Goal: Check status: Check status

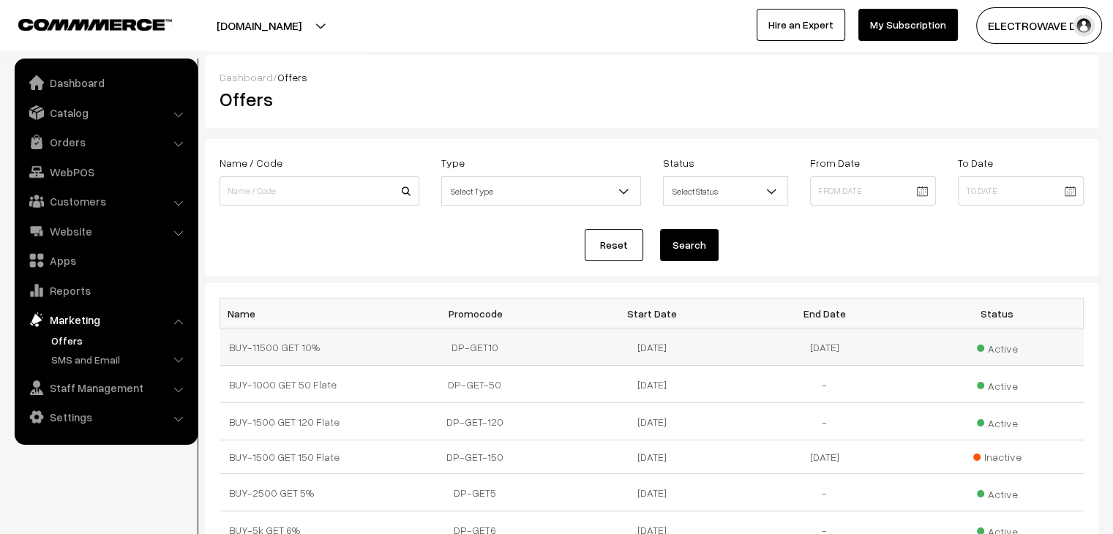
click at [465, 348] on td "DP-GET10" at bounding box center [479, 347] width 173 height 37
copy tr "DP-GET10"
click at [1003, 352] on span "Active" at bounding box center [997, 346] width 41 height 19
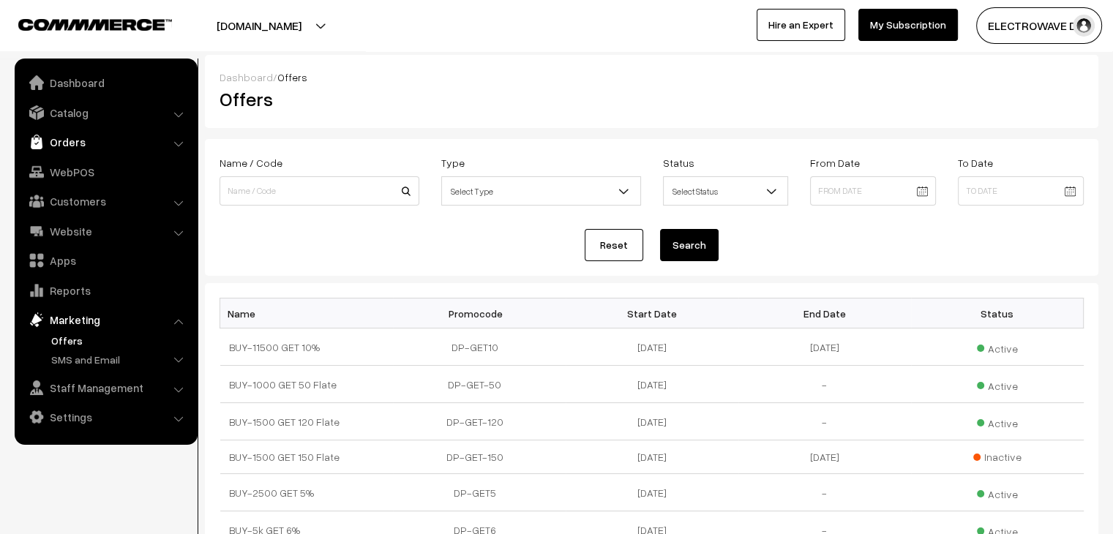
click at [85, 146] on link "Orders" at bounding box center [105, 142] width 174 height 26
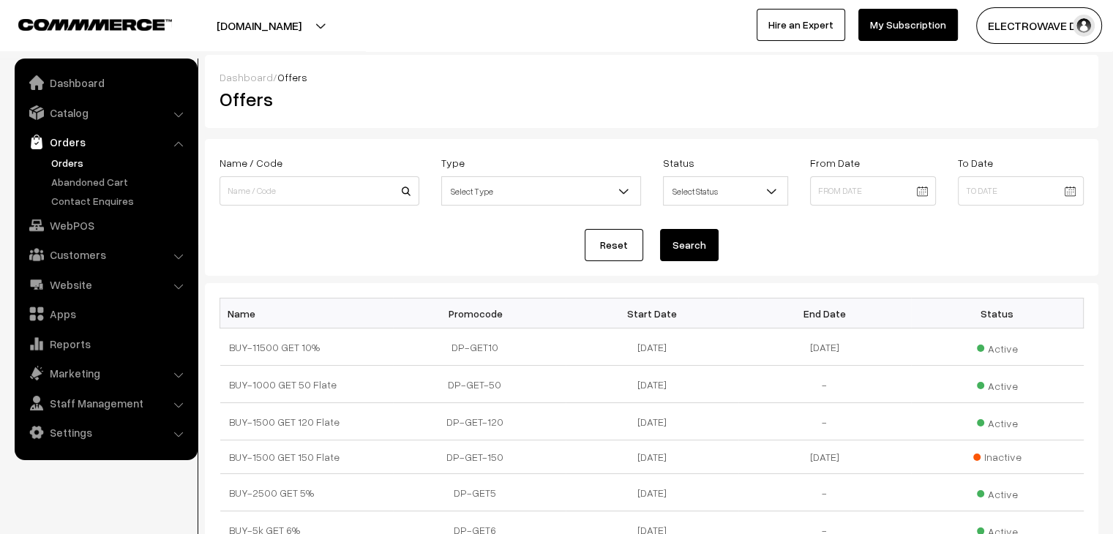
click at [78, 165] on link "Orders" at bounding box center [120, 162] width 145 height 15
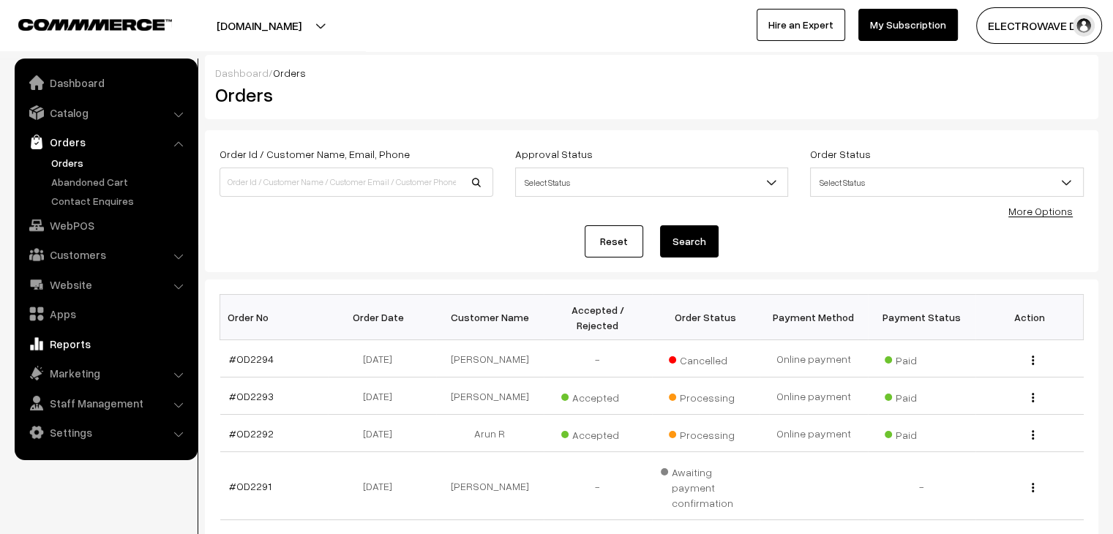
click at [61, 343] on link "Reports" at bounding box center [105, 344] width 174 height 26
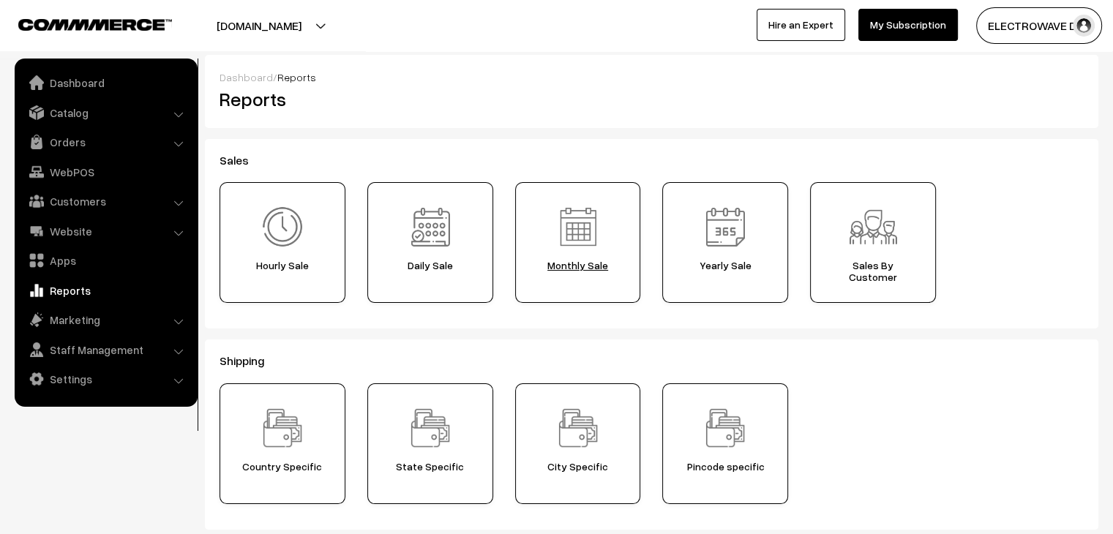
click at [590, 266] on span "Monthly Sale" at bounding box center [578, 266] width 116 height 12
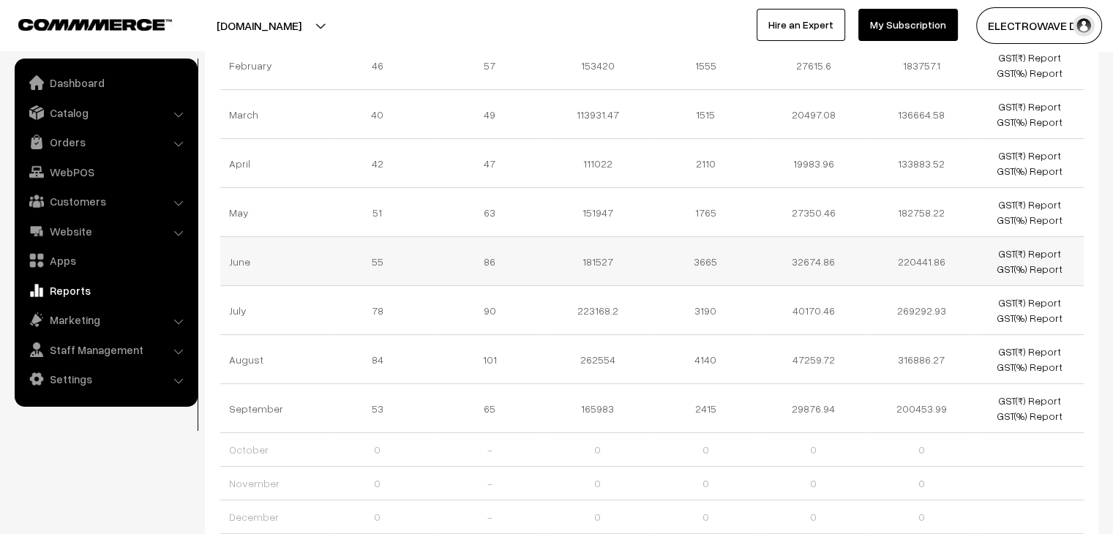
scroll to position [220, 0]
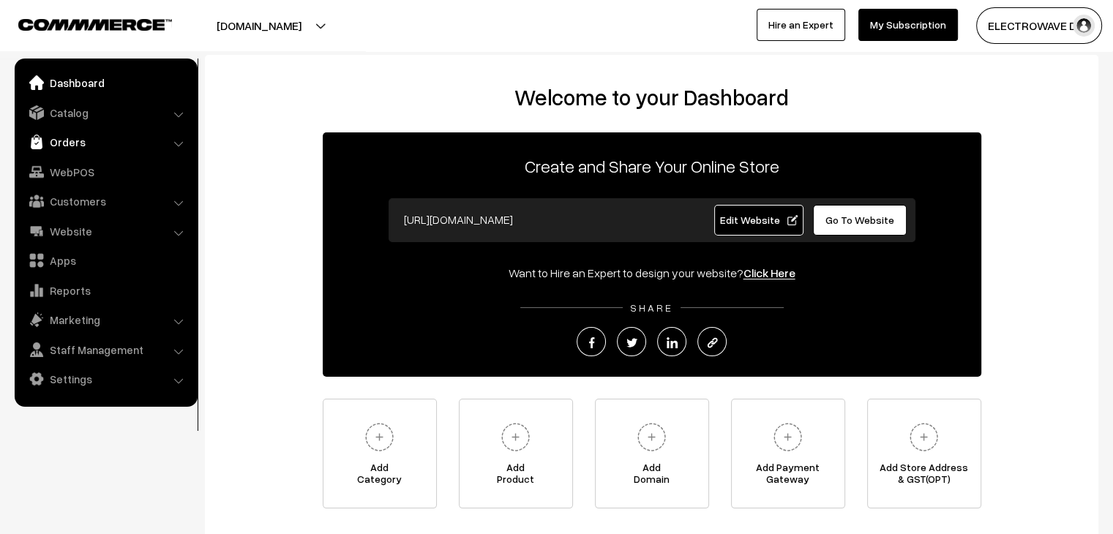
click at [78, 137] on link "Orders" at bounding box center [105, 142] width 174 height 26
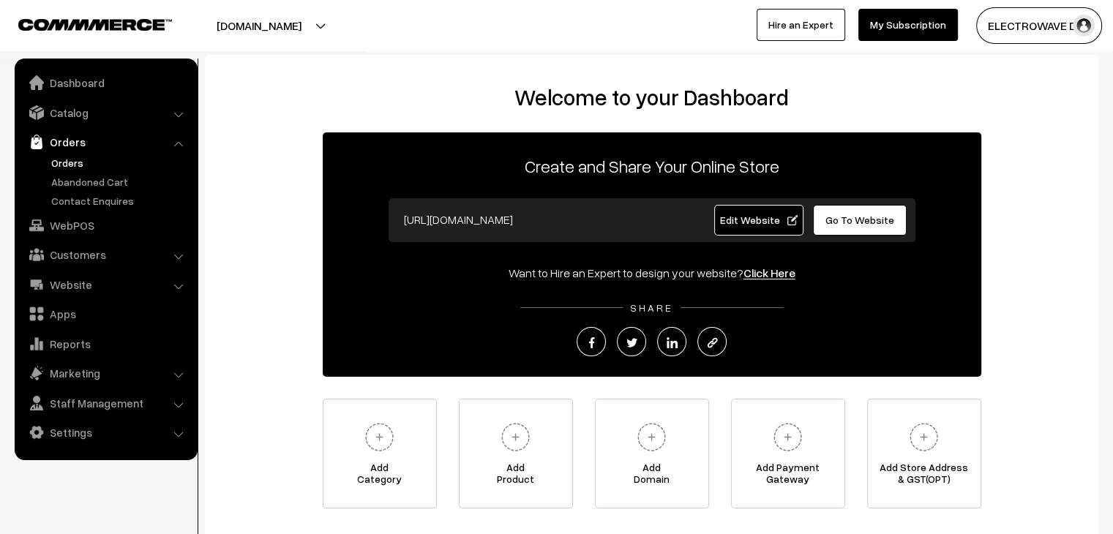
click at [56, 160] on link "Orders" at bounding box center [120, 162] width 145 height 15
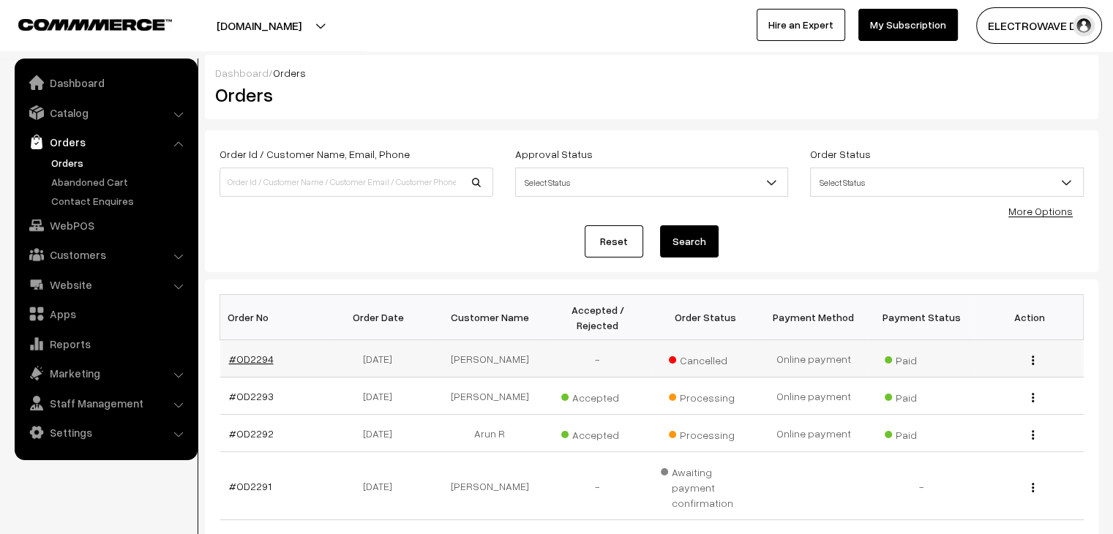
click at [249, 353] on link "#OD2294" at bounding box center [251, 359] width 45 height 12
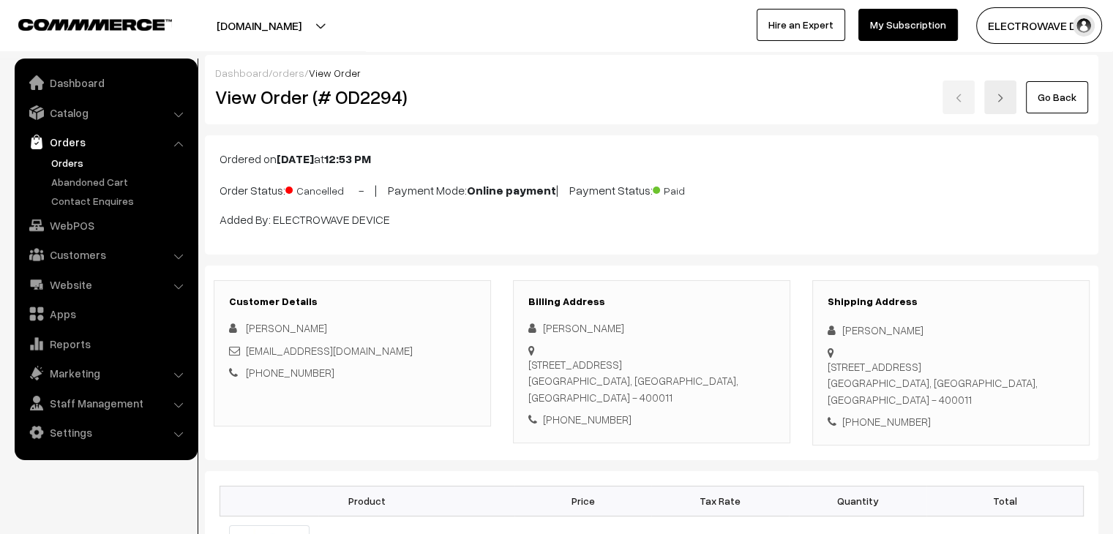
click at [79, 163] on link "Orders" at bounding box center [120, 162] width 145 height 15
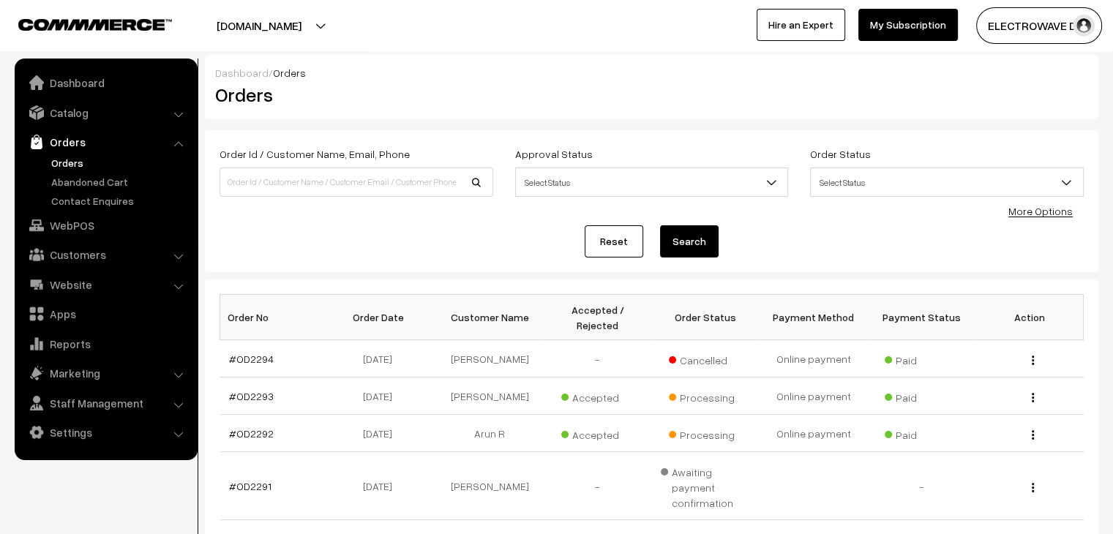
click at [693, 102] on div at bounding box center [801, 95] width 596 height 29
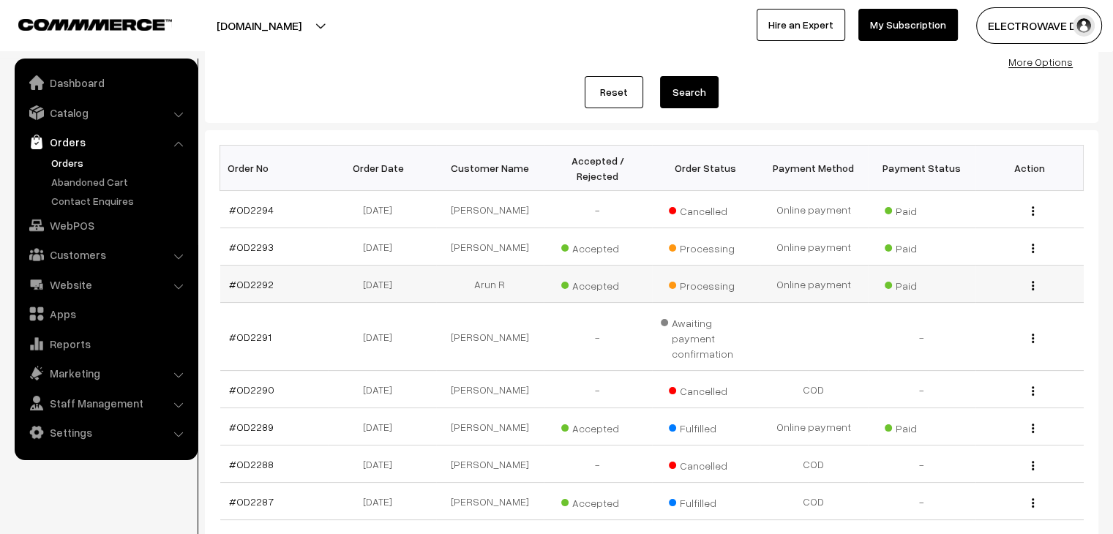
scroll to position [149, 0]
click at [243, 203] on link "#OD2294" at bounding box center [251, 209] width 45 height 12
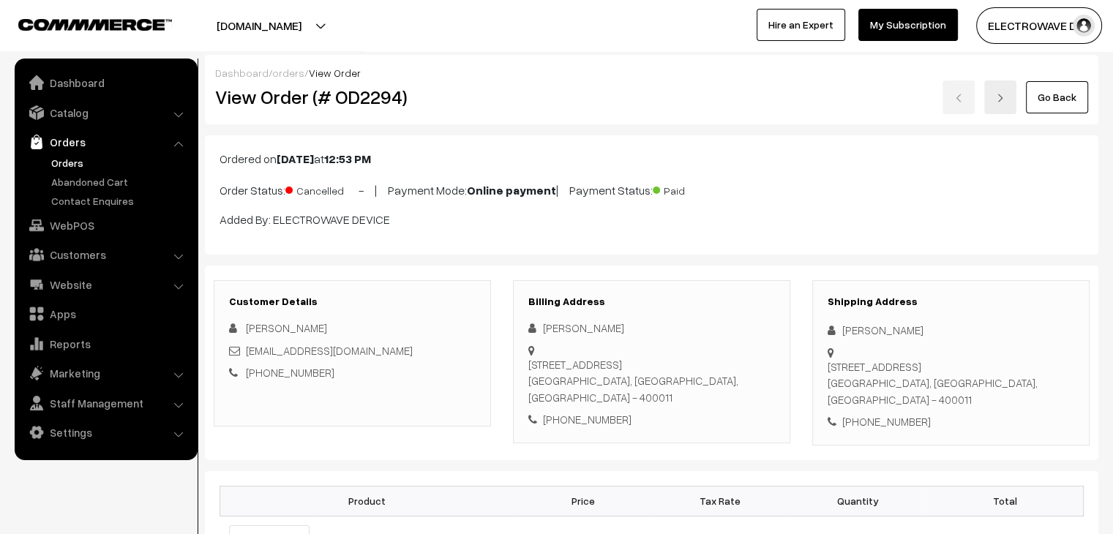
click at [79, 165] on link "Orders" at bounding box center [120, 162] width 145 height 15
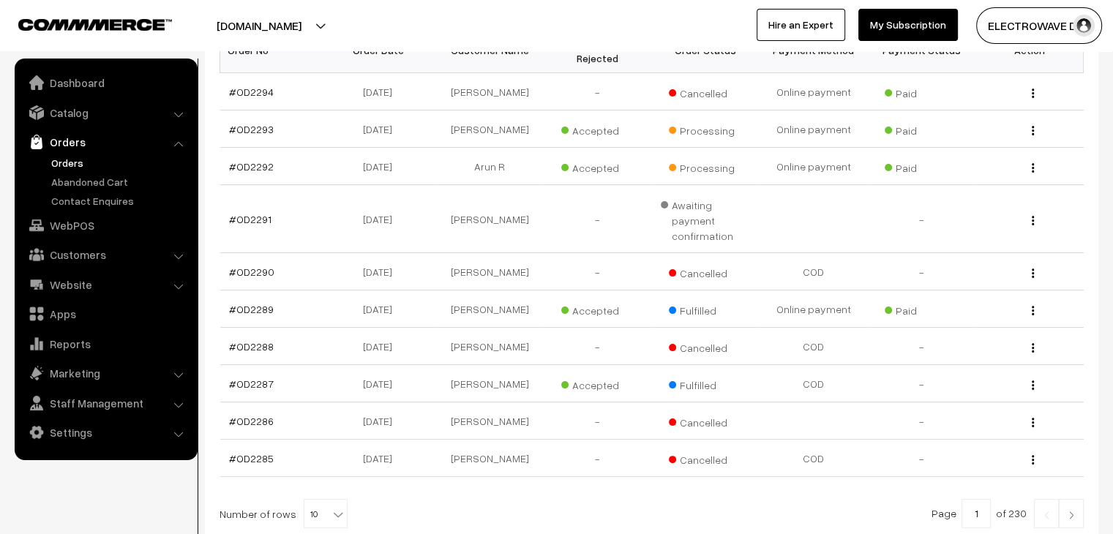
scroll to position [293, 0]
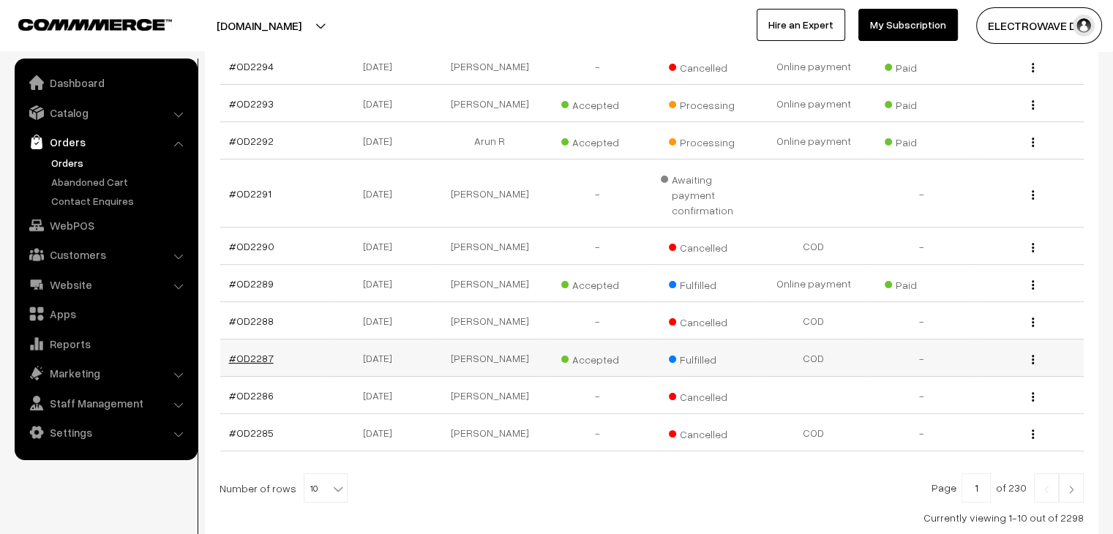
click at [254, 352] on link "#OD2287" at bounding box center [251, 358] width 45 height 12
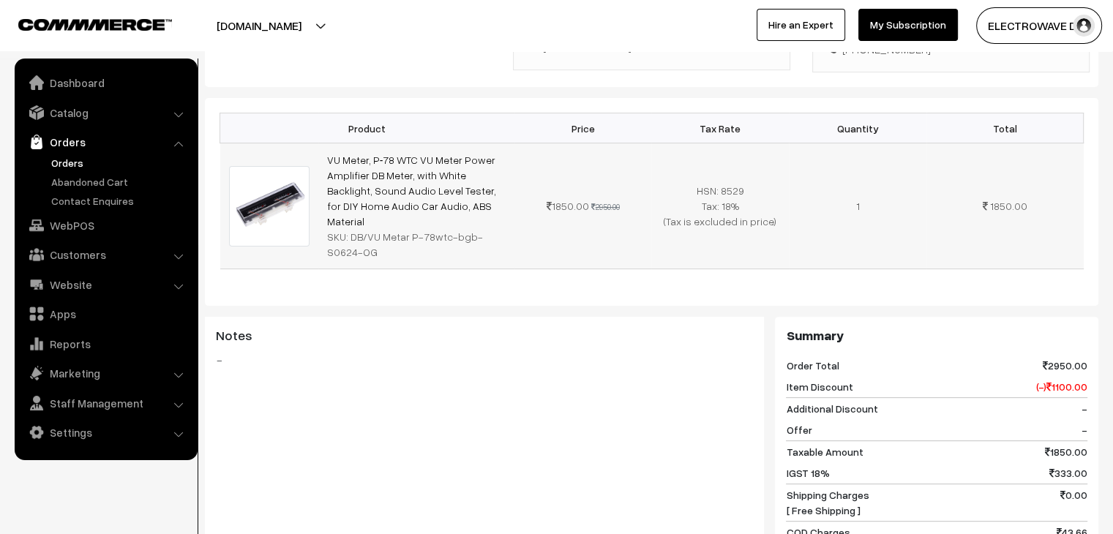
scroll to position [293, 0]
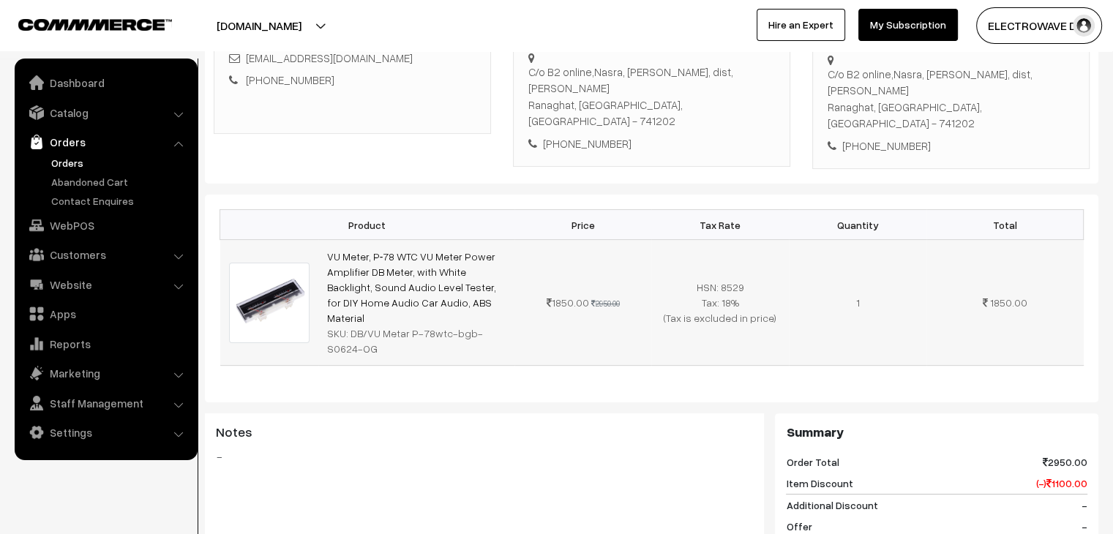
click at [272, 263] on img at bounding box center [269, 303] width 81 height 81
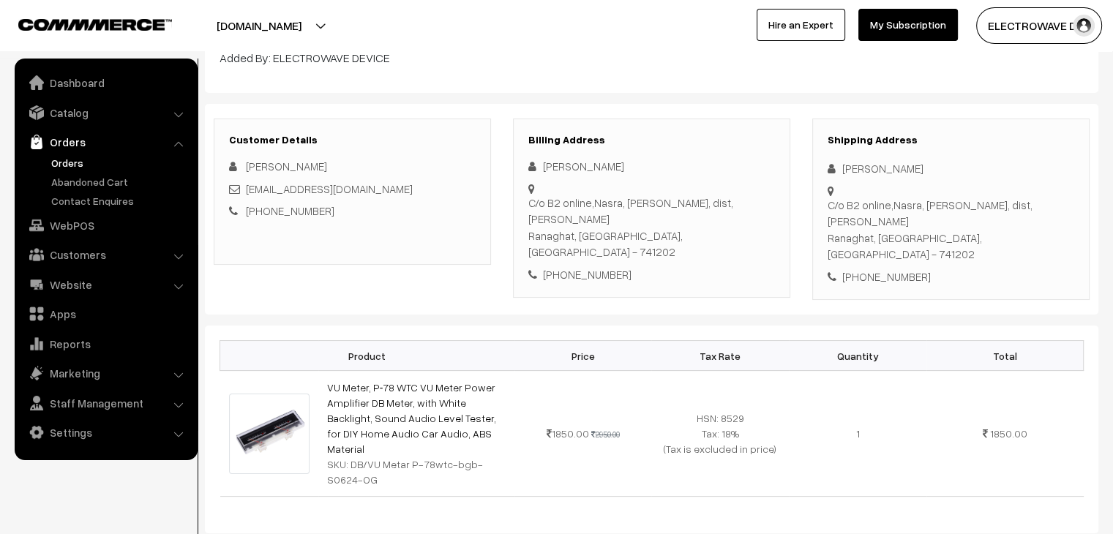
scroll to position [0, 0]
